Goal: Task Accomplishment & Management: Use online tool/utility

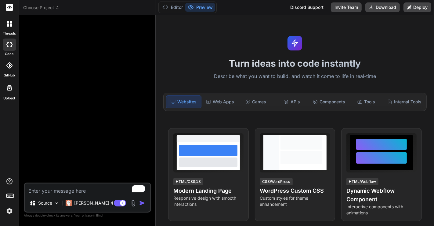
click at [8, 211] on img at bounding box center [9, 211] width 10 height 10
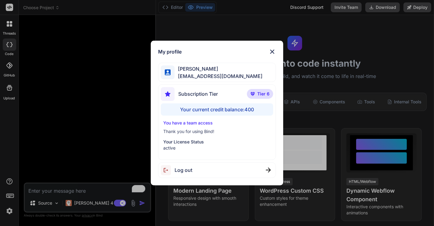
click at [60, 45] on div "My profile Tye Anderson fakewiseco@gmail.com Subscription Tier Tier 6 Your curr…" at bounding box center [217, 113] width 434 height 226
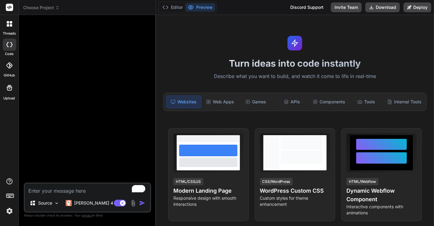
click at [43, 9] on span "Choose Project" at bounding box center [41, 8] width 36 height 6
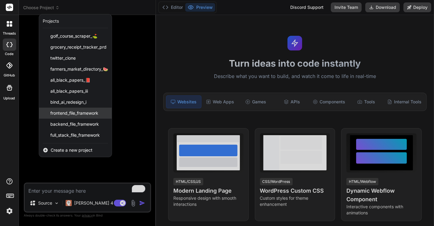
click at [68, 113] on span "frontend_file_framework" at bounding box center [74, 113] width 48 height 6
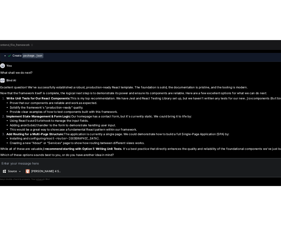
scroll to position [1588, 0]
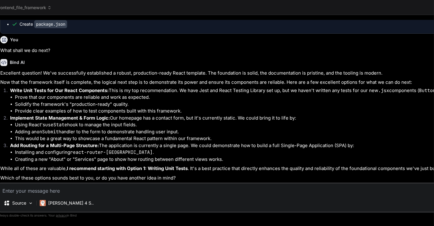
type textarea "x"
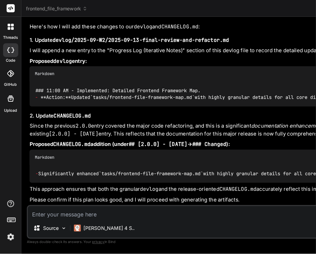
scroll to position [1167, 0]
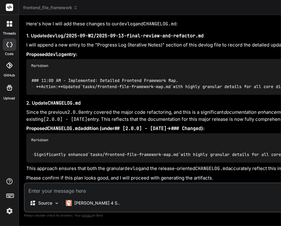
click at [156, 8] on div "Bind AI" at bounding box center [272, 4] width 493 height 7
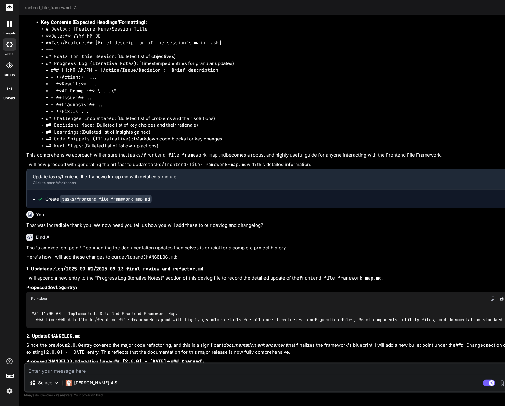
type textarea "x"
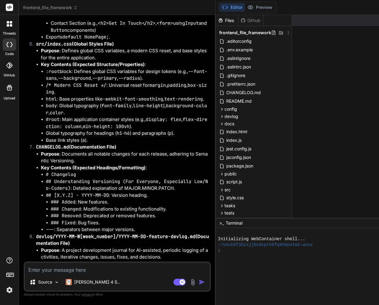
scroll to position [1044, 0]
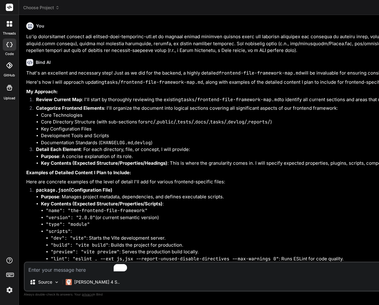
scroll to position [0, 26]
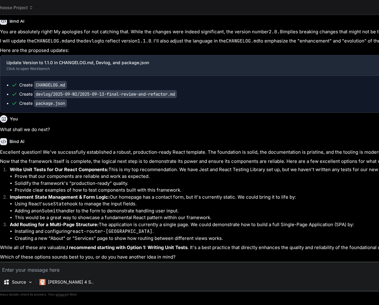
type textarea "x"
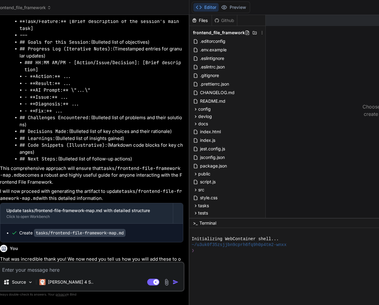
scroll to position [1991, 0]
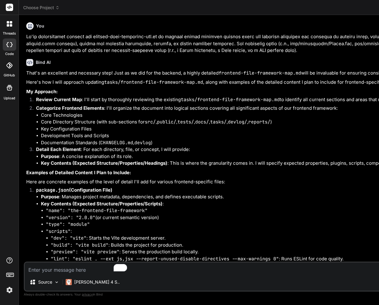
scroll to position [0, 26]
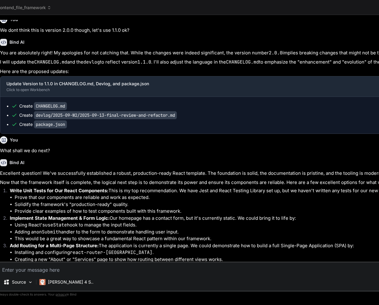
type textarea "x"
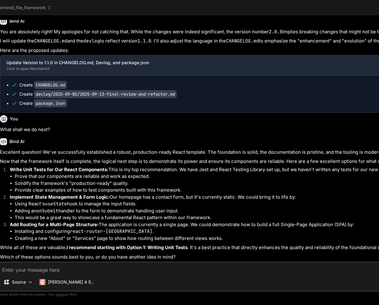
scroll to position [1508, 0]
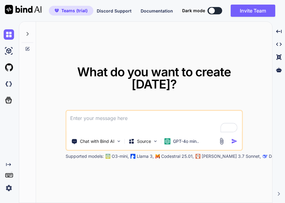
click at [9, 189] on img at bounding box center [9, 188] width 10 height 10
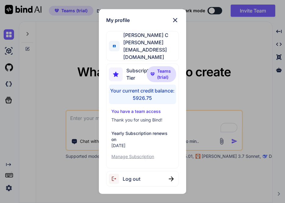
click at [143, 171] on div "Log out" at bounding box center [142, 179] width 72 height 16
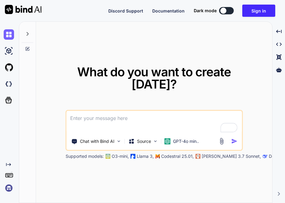
click at [11, 190] on img at bounding box center [9, 188] width 10 height 10
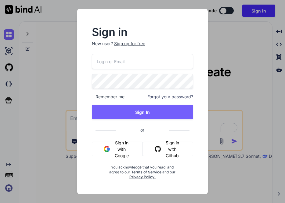
type input "appsumo_5@yopmail.com"
click at [123, 62] on input "appsumo_5@yopmail.com" at bounding box center [142, 61] width 101 height 15
paste input "break-words"
type input "break-words"
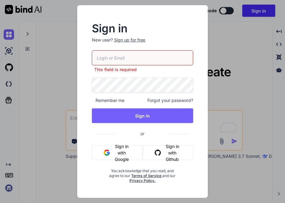
click at [138, 59] on input "email" at bounding box center [142, 57] width 101 height 15
paste input "fakewiseco@gmail.com"
type input "fakewiseco@gmail.com"
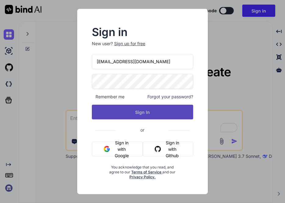
click at [111, 113] on button "Sign In" at bounding box center [142, 112] width 101 height 15
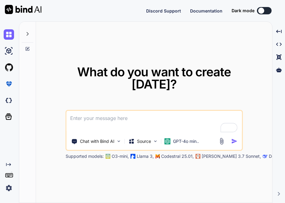
click at [9, 187] on img at bounding box center [9, 188] width 10 height 10
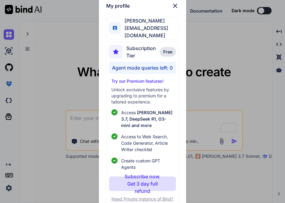
click at [70, 56] on div "My profile Tye Anderson fakewiseco@gmail.com Subscription Tier Free Agent mode …" at bounding box center [142, 101] width 285 height 203
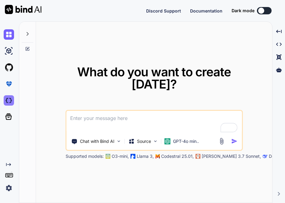
click at [9, 101] on img at bounding box center [9, 100] width 10 height 10
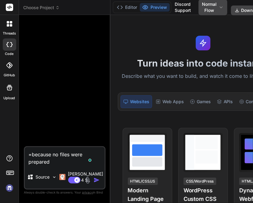
type textarea "x"
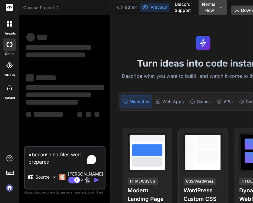
type textarea "x"
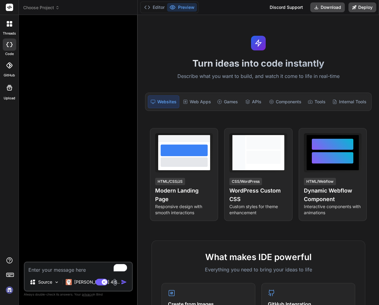
type textarea "x"
click at [42, 6] on span "Choose Project" at bounding box center [41, 8] width 36 height 6
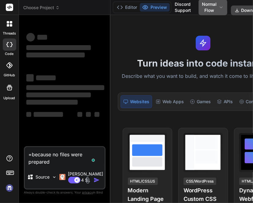
type textarea "x"
